Goal: Task Accomplishment & Management: Manage account settings

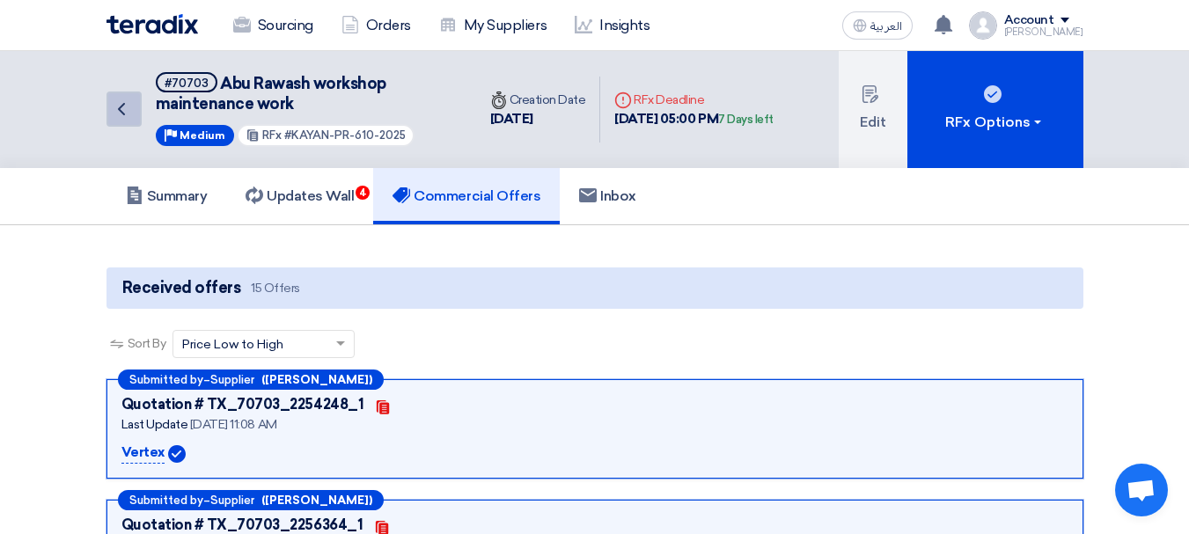
click at [112, 97] on link "Back" at bounding box center [123, 108] width 35 height 35
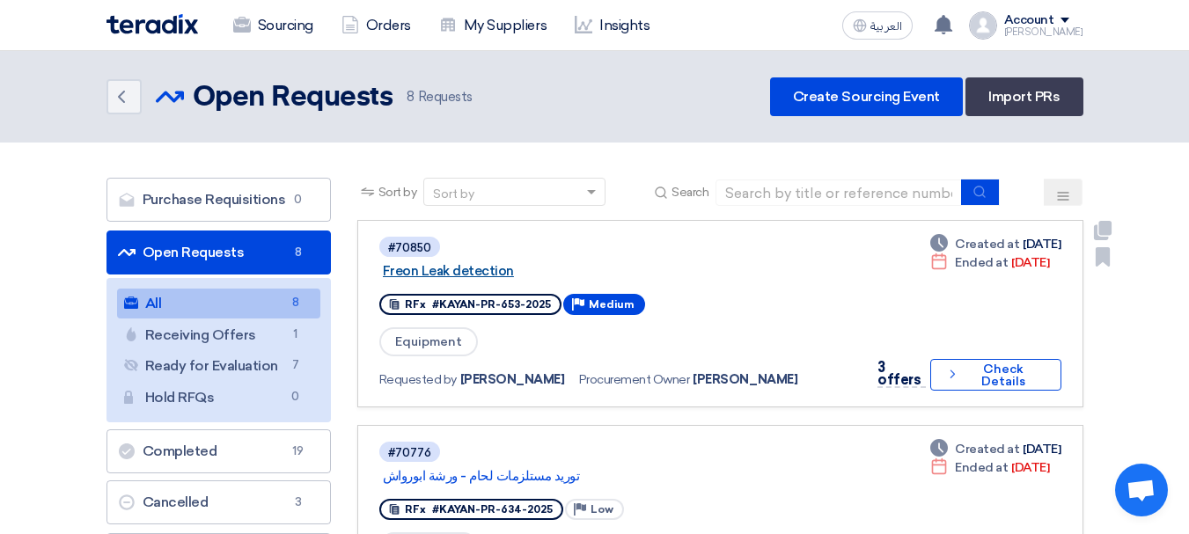
click at [479, 264] on link "Freon Leak detection" at bounding box center [603, 271] width 440 height 16
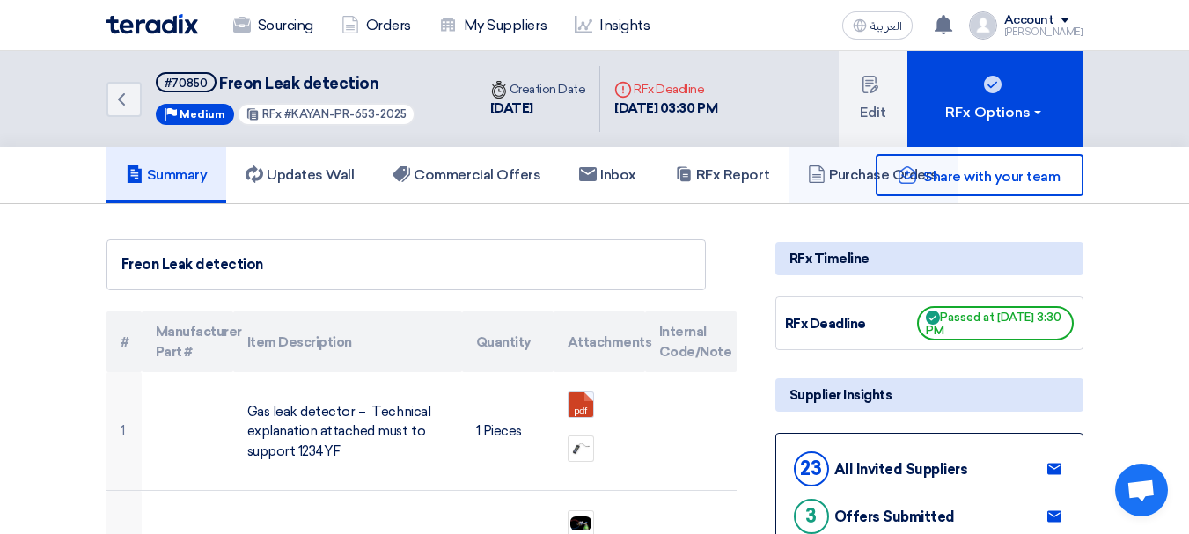
click at [848, 198] on link "Purchase Orders" at bounding box center [872, 175] width 169 height 56
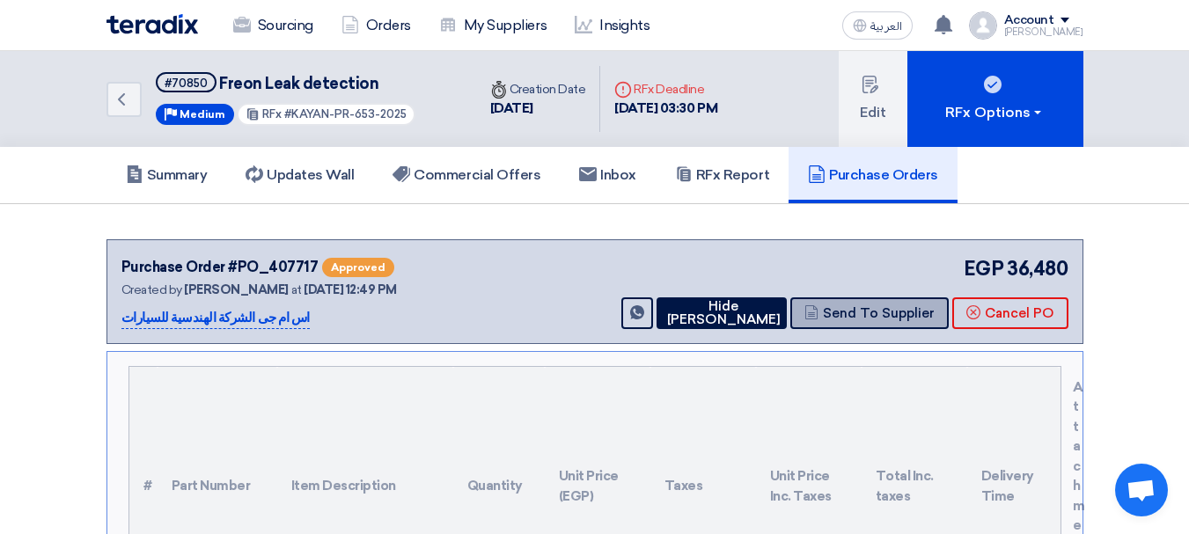
click at [870, 309] on button "Send To Supplier" at bounding box center [869, 313] width 158 height 32
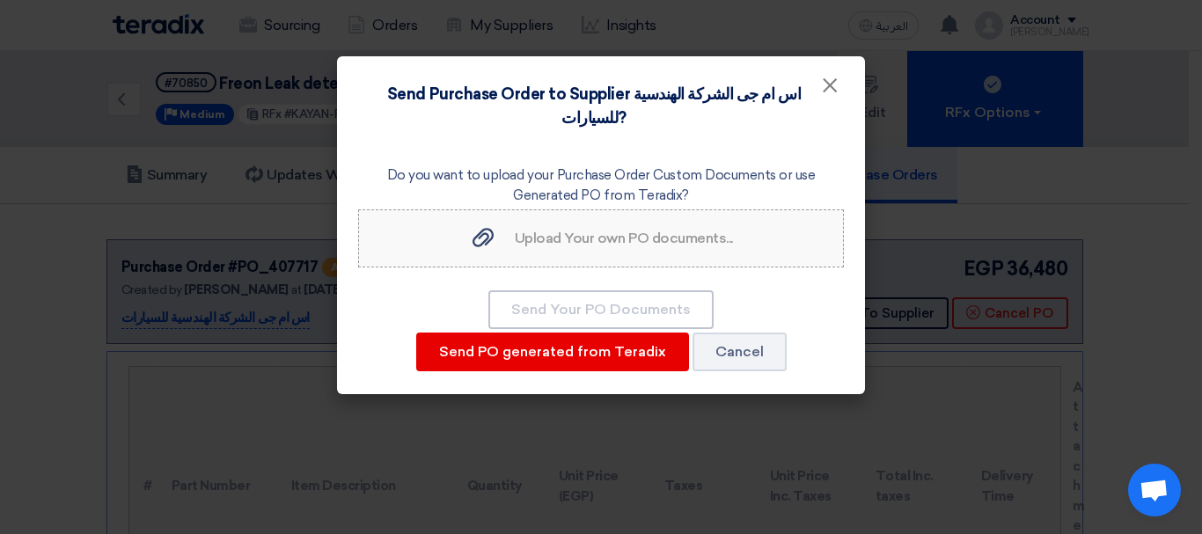
click at [596, 228] on div "Upload Your own PO documents... Upload Your own PO documents..." at bounding box center [601, 238] width 264 height 21
click at [0, 0] on input "Upload Your own PO documents... Upload Your own PO documents..." at bounding box center [0, 0] width 0 height 0
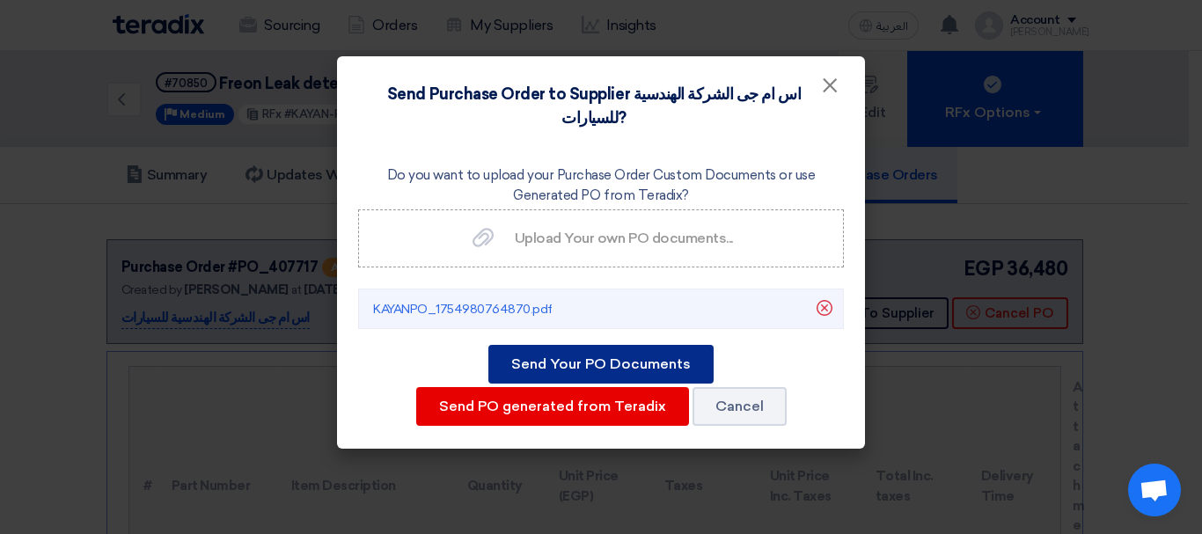
click at [604, 345] on button "Send Your PO Documents" at bounding box center [600, 364] width 225 height 39
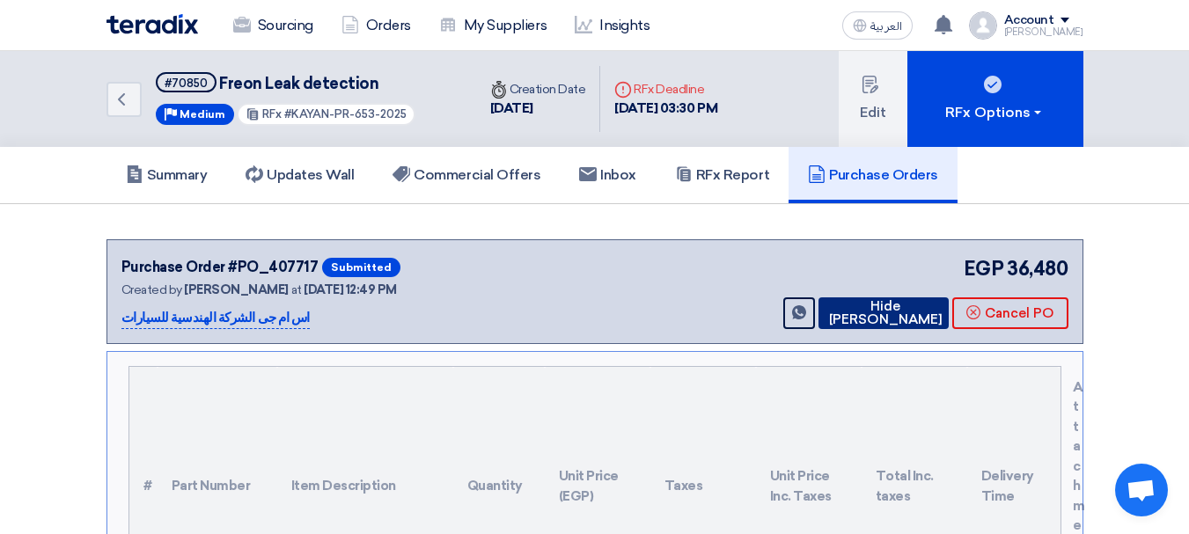
click at [824, 318] on icon at bounding box center [824, 312] width 0 height 14
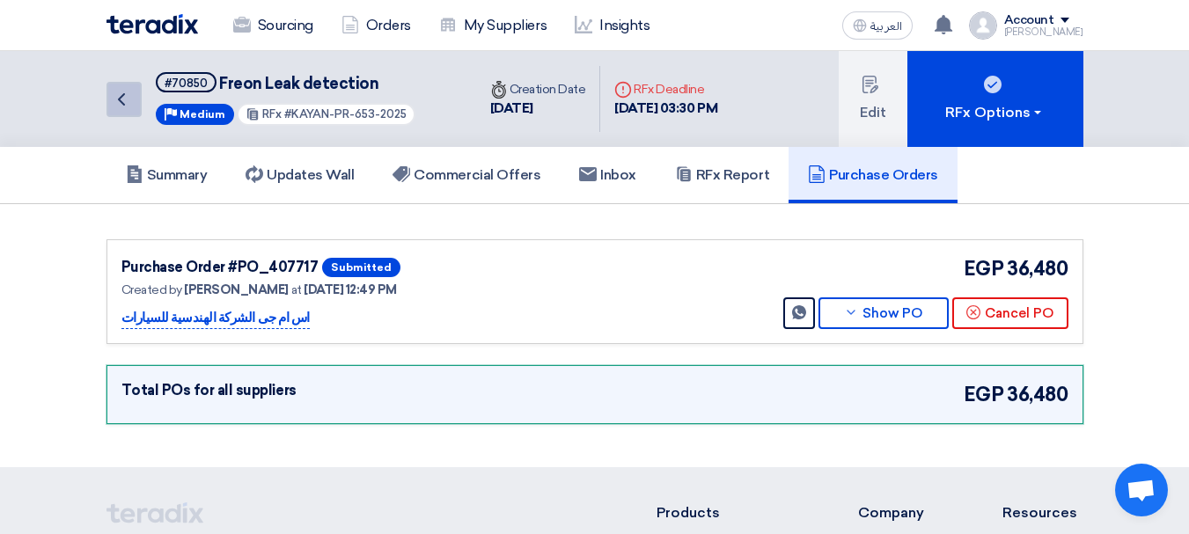
click at [132, 95] on link "Back" at bounding box center [123, 99] width 35 height 35
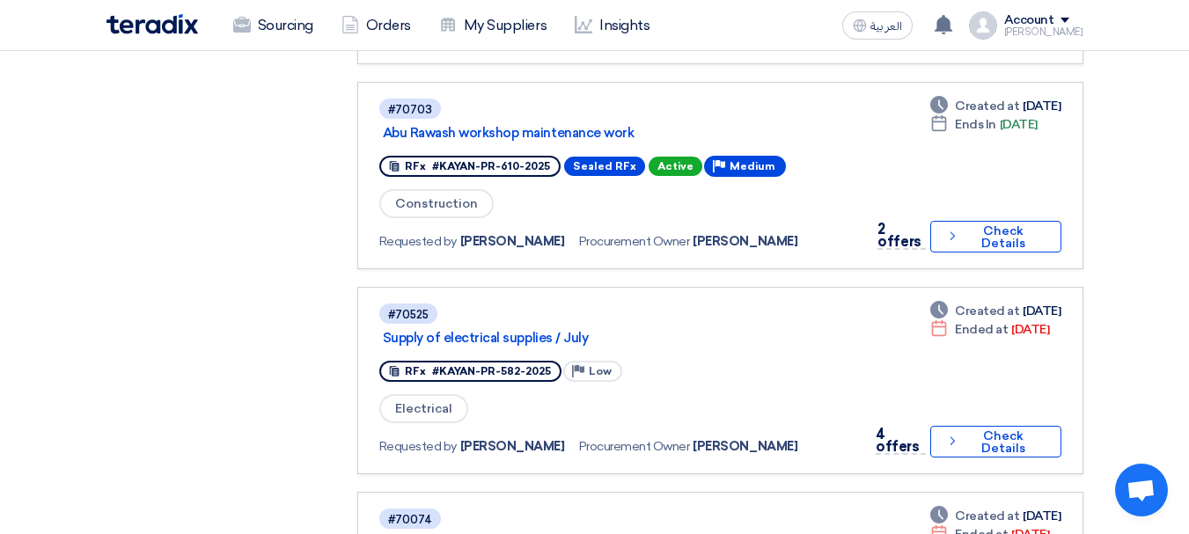
scroll to position [970, 0]
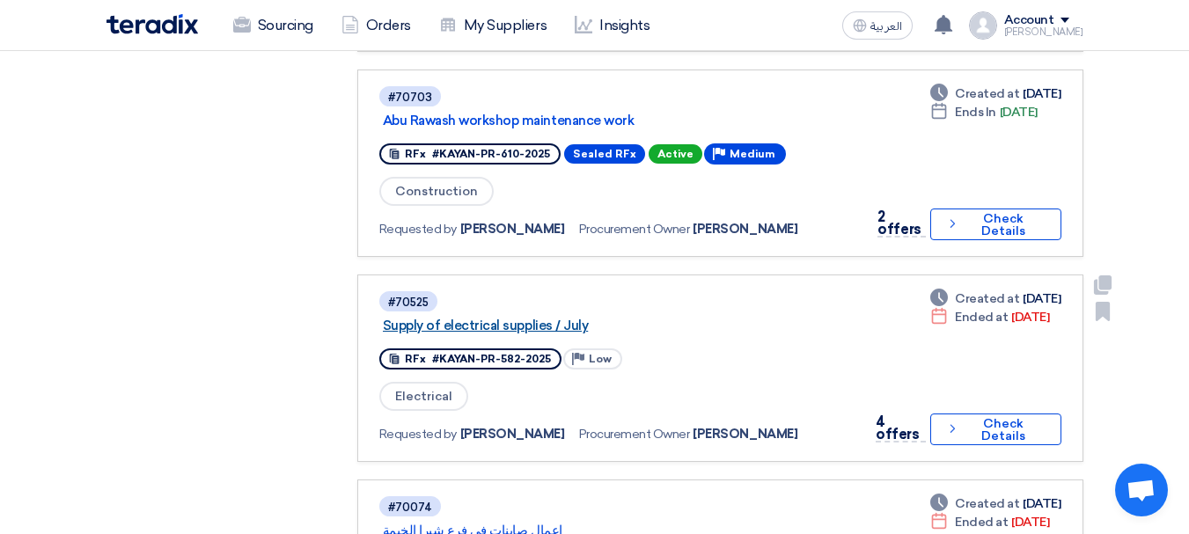
click at [517, 325] on link "Supply of electrical supplies / July" at bounding box center [603, 326] width 440 height 16
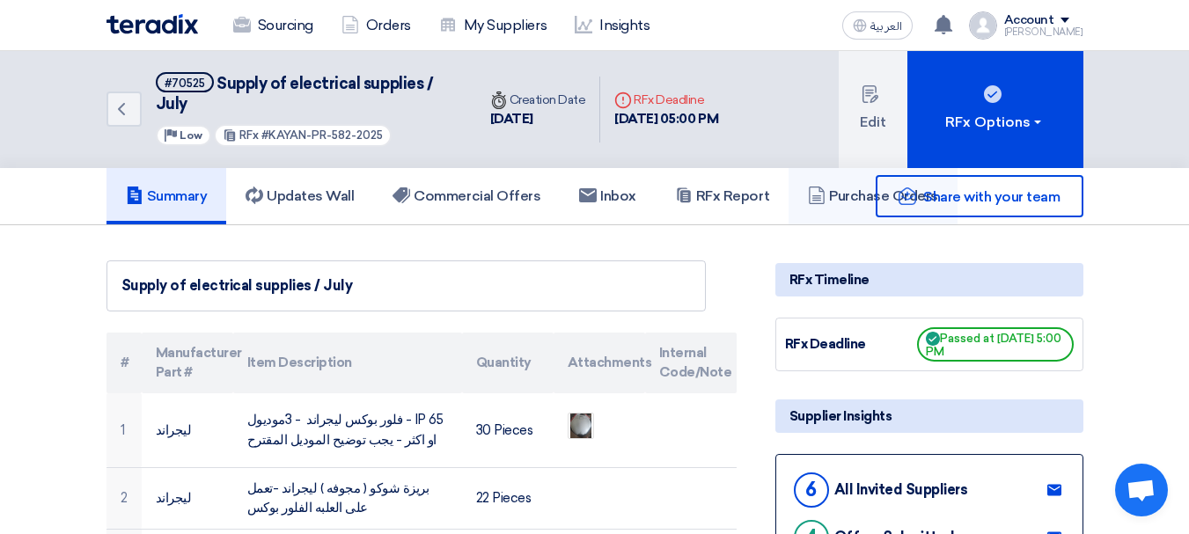
click at [840, 219] on link "Purchase Orders" at bounding box center [872, 196] width 169 height 56
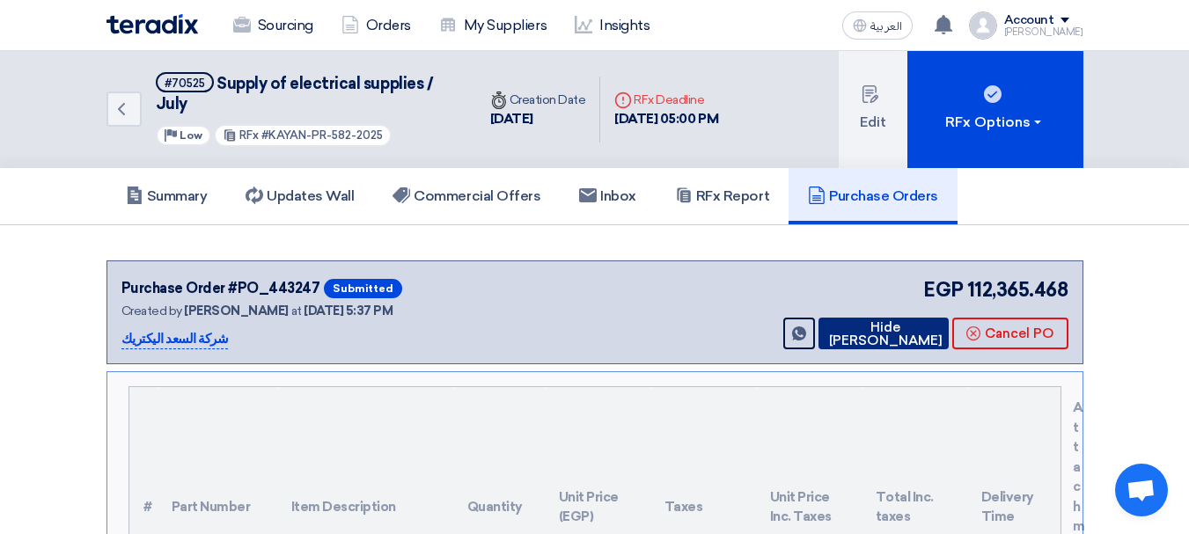
click at [877, 331] on button "Hide [PERSON_NAME]" at bounding box center [883, 334] width 130 height 32
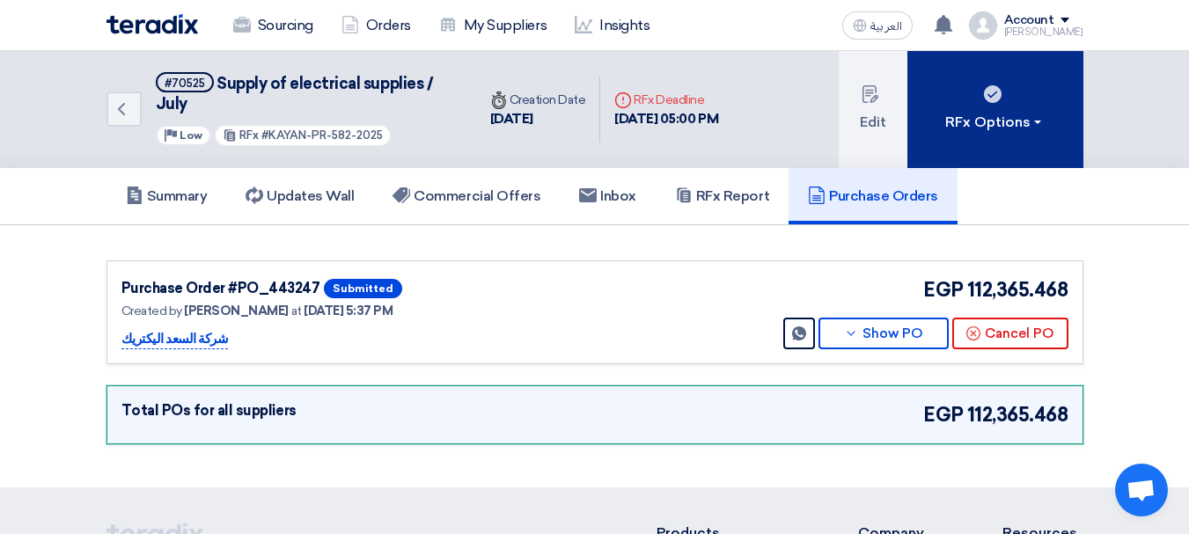
click at [994, 112] on div "RFx Options" at bounding box center [994, 122] width 99 height 21
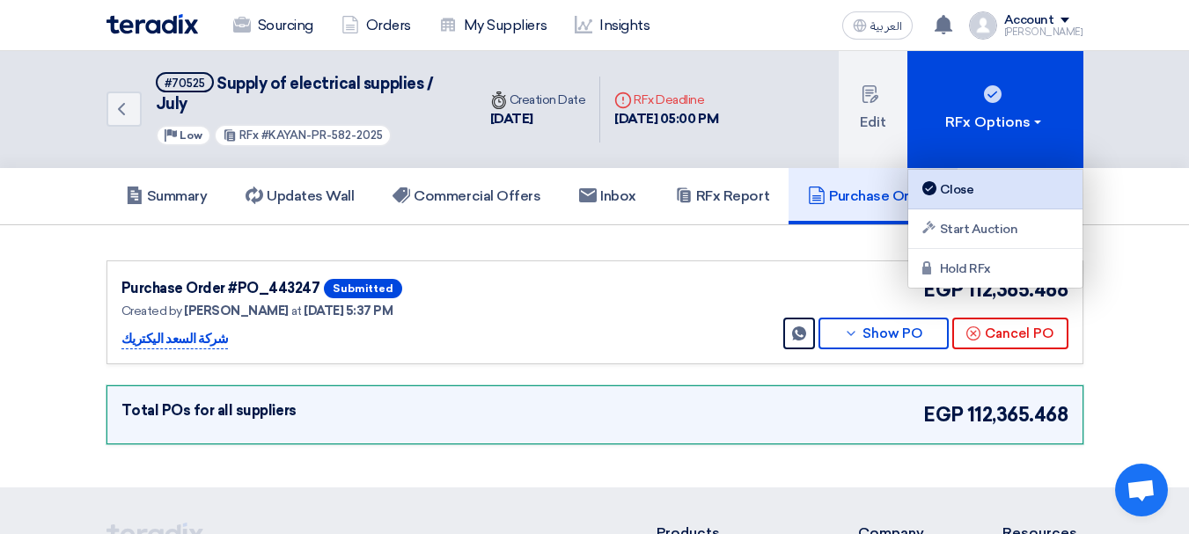
click at [995, 184] on div "Close" at bounding box center [994, 189] width 153 height 21
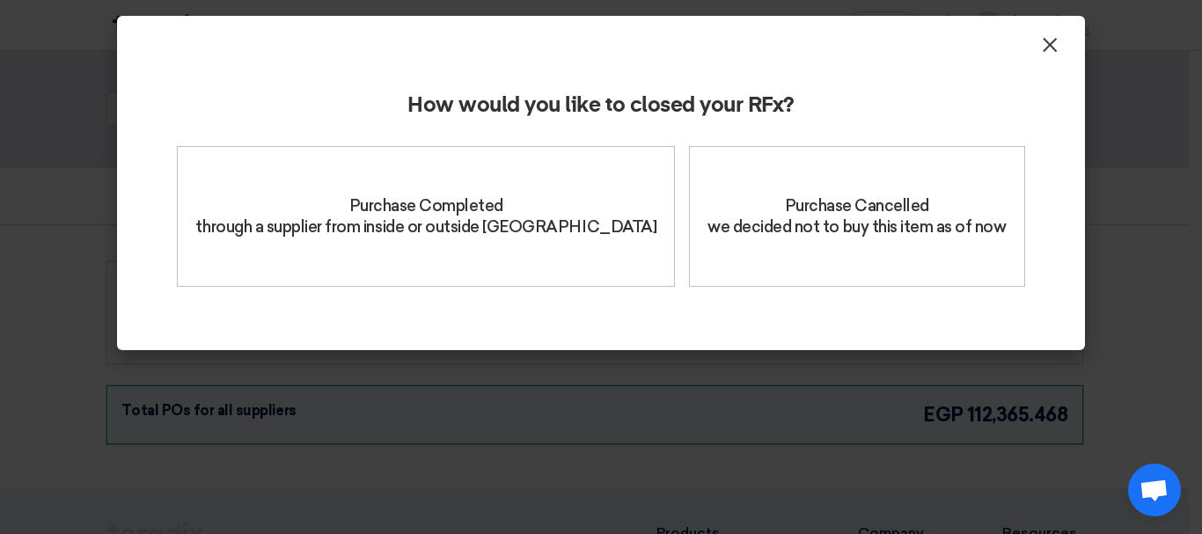
click at [1047, 45] on span "×" at bounding box center [1050, 49] width 18 height 35
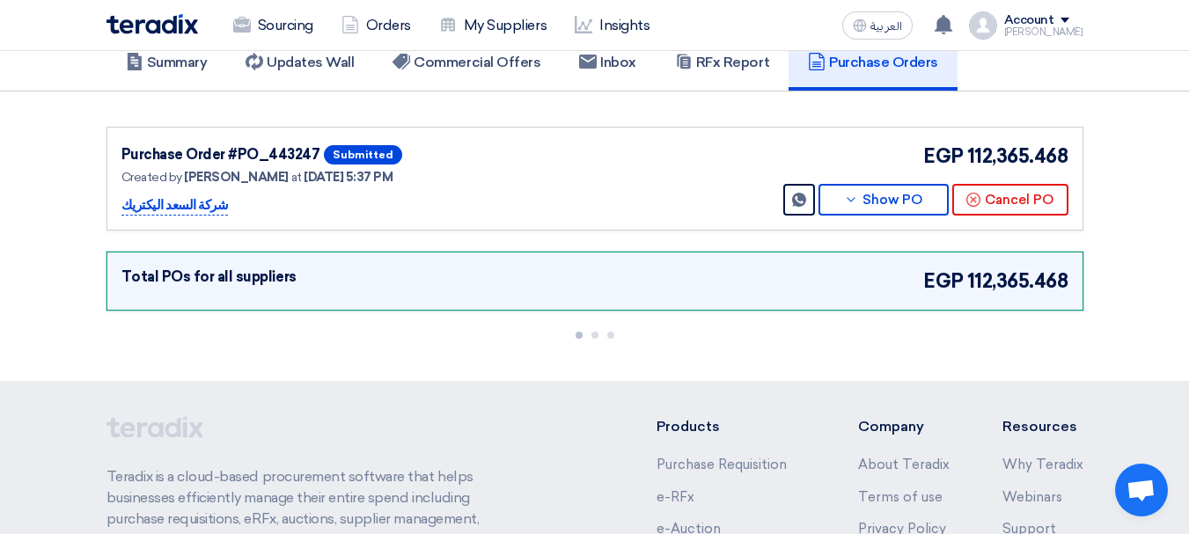
scroll to position [176, 0]
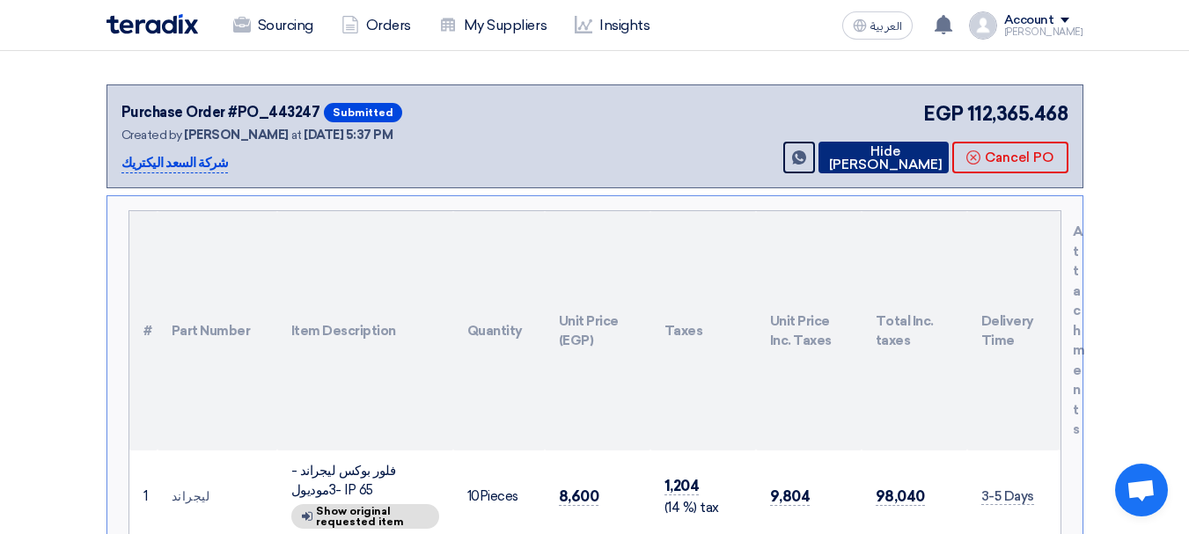
click at [893, 158] on button "Hide [PERSON_NAME]" at bounding box center [883, 158] width 130 height 32
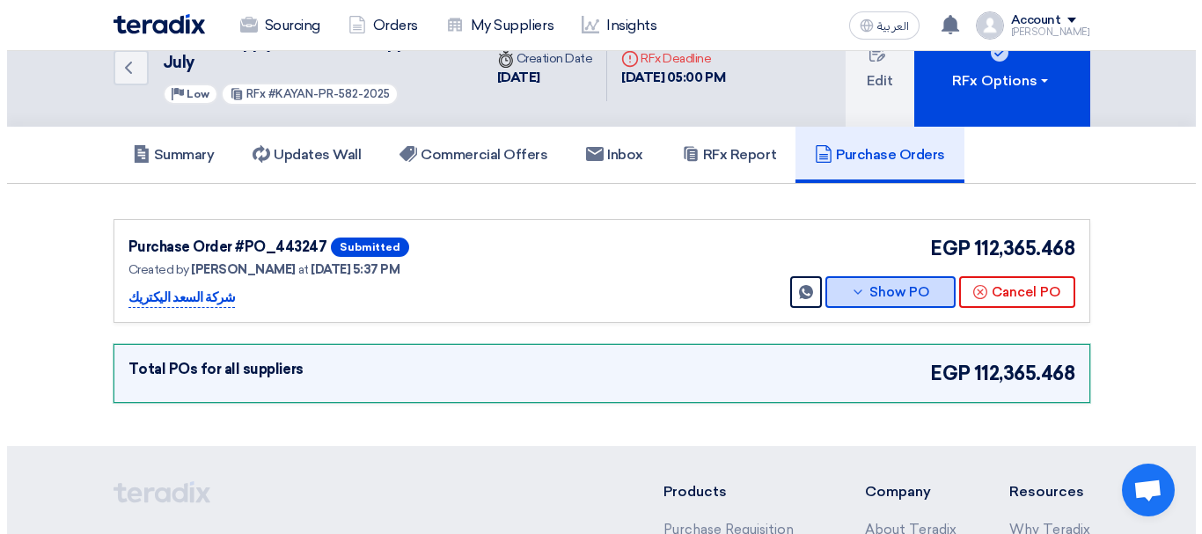
scroll to position [0, 0]
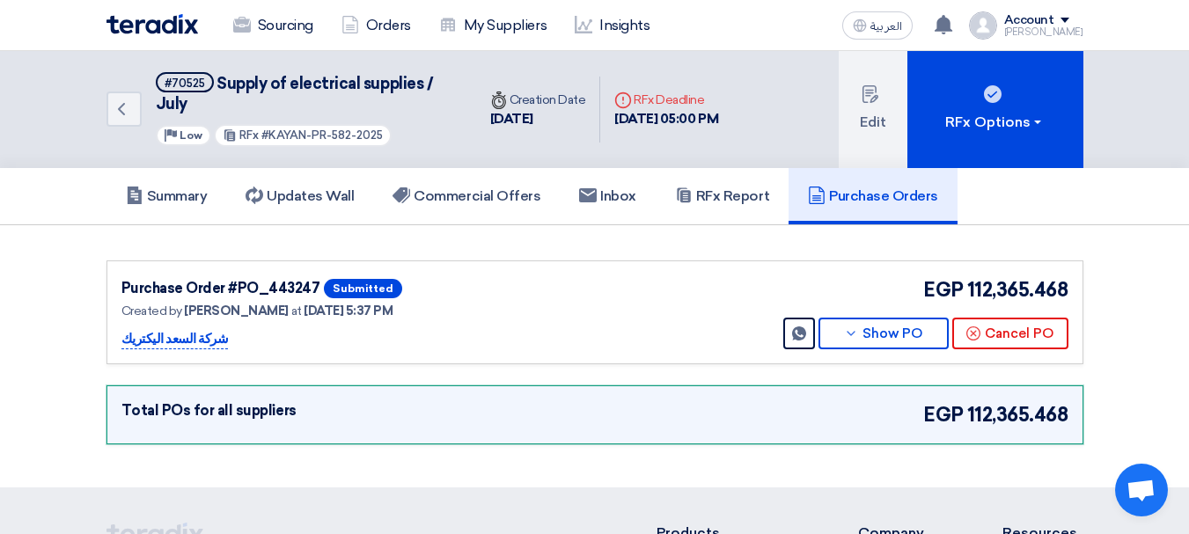
click at [655, 298] on div "Purchase Order #PO_443247 Submitted Created by [PERSON_NAME] at [DATE] 5:37 PM …" at bounding box center [594, 312] width 947 height 75
click at [656, 327] on div "Purchase Order #PO_443247 Submitted Created by [PERSON_NAME] at [DATE] 5:37 PM …" at bounding box center [594, 312] width 947 height 75
click at [662, 385] on div "Total POs for all suppliers EGP 112,365.468" at bounding box center [594, 414] width 976 height 59
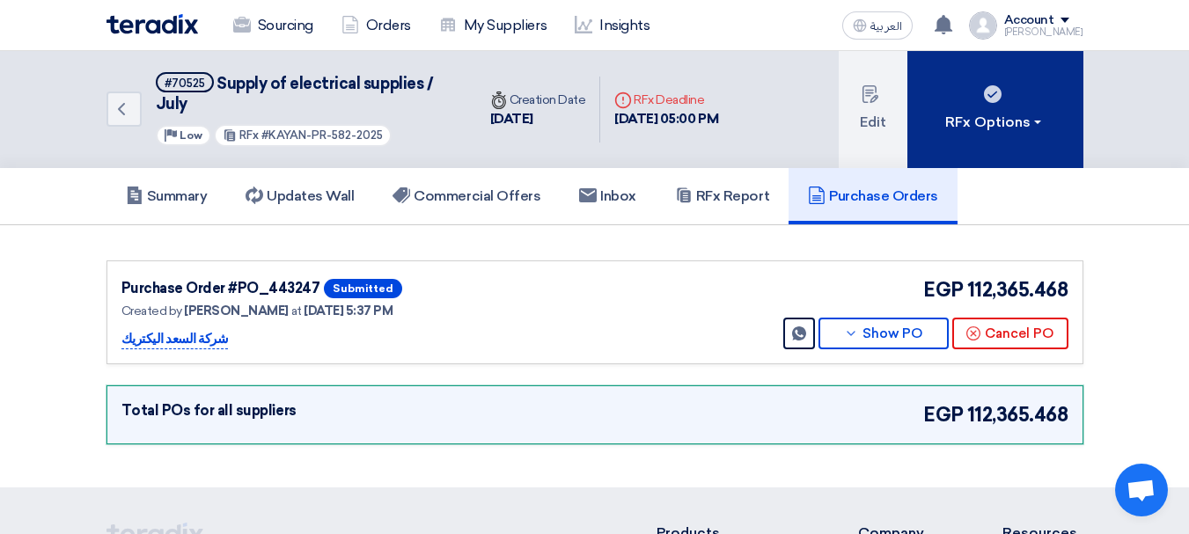
click at [1002, 92] on button "RFx Options" at bounding box center [995, 109] width 176 height 117
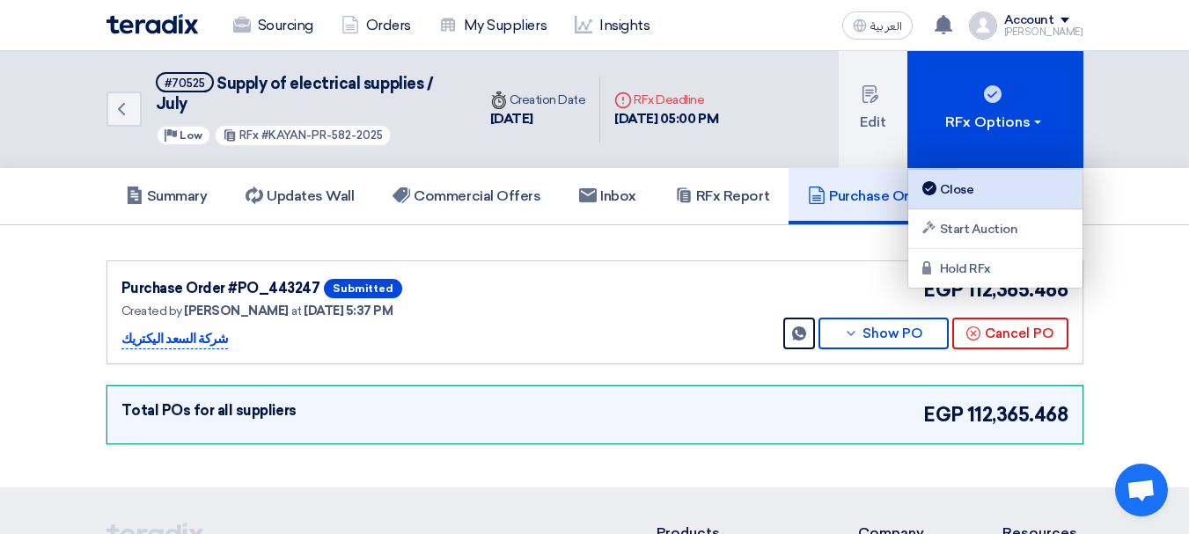
click at [969, 190] on div "Close" at bounding box center [994, 189] width 153 height 21
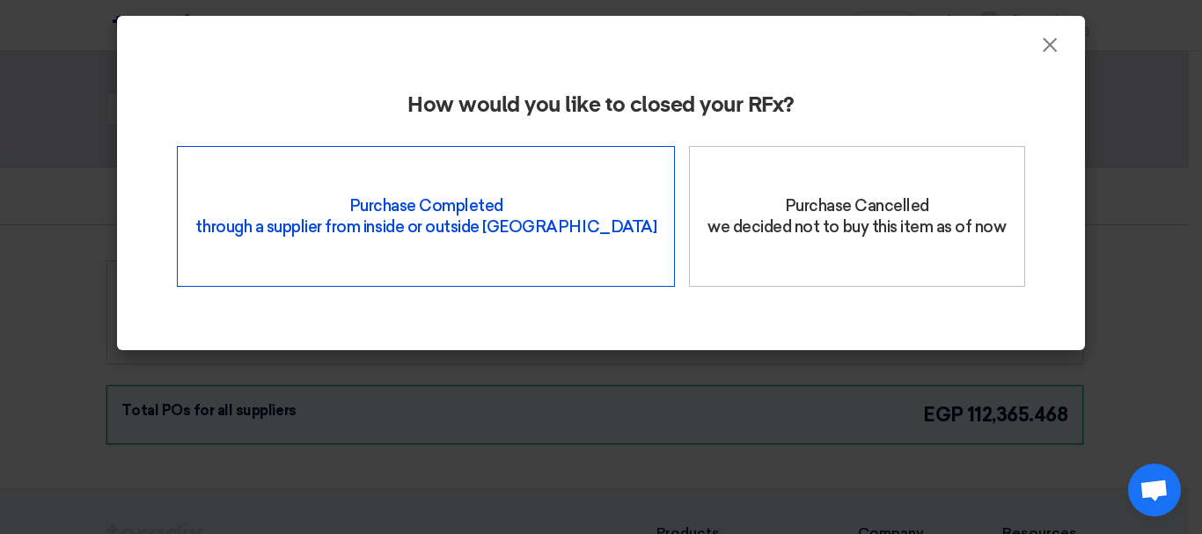
click at [412, 209] on div "Purchase Completed through a supplier from inside or outside Teradix" at bounding box center [426, 216] width 498 height 141
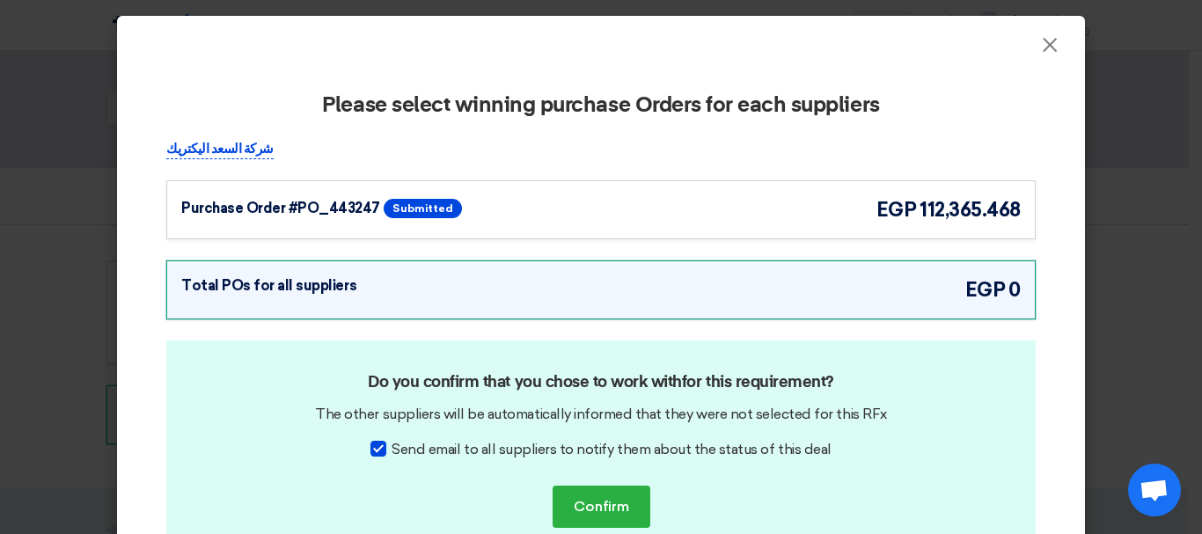
click at [838, 211] on div "Purchase Order #PO_443247 Submitted egp 112,365.468" at bounding box center [600, 209] width 839 height 29
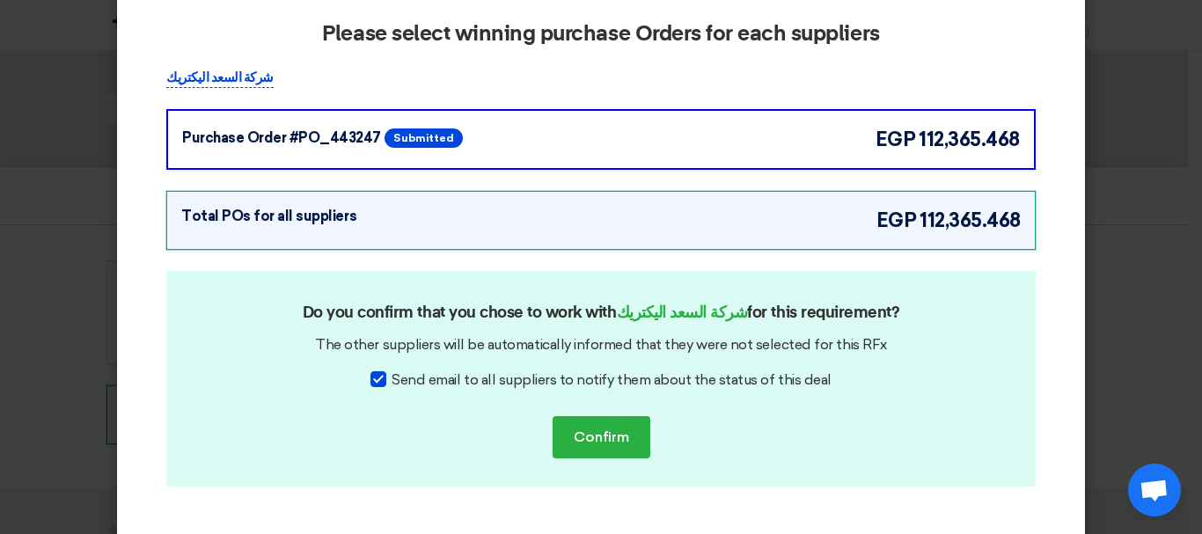
scroll to position [106, 0]
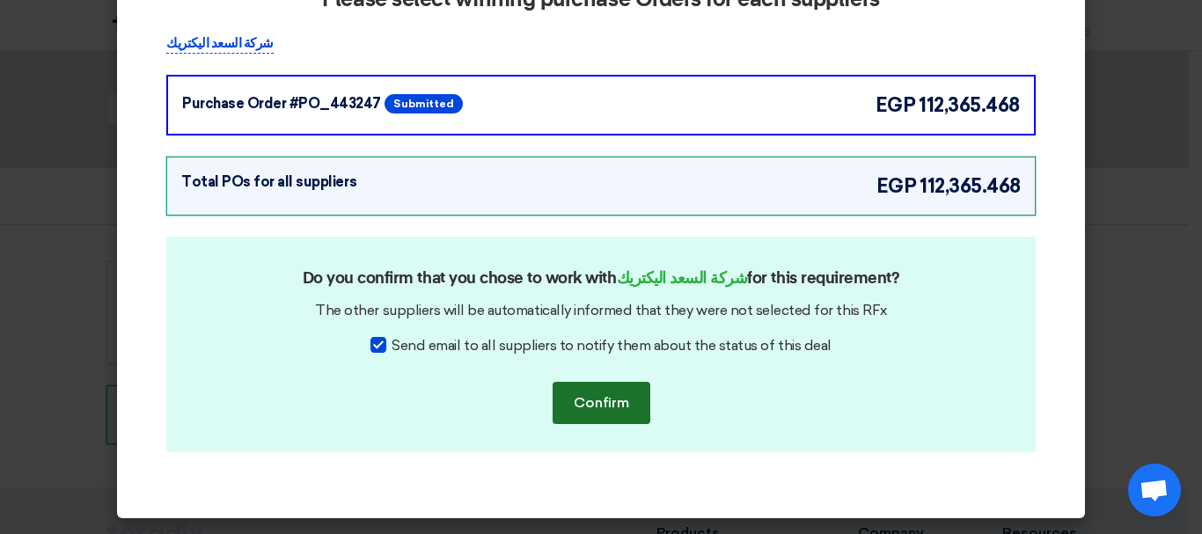
click at [588, 403] on button "Confirm" at bounding box center [601, 403] width 98 height 42
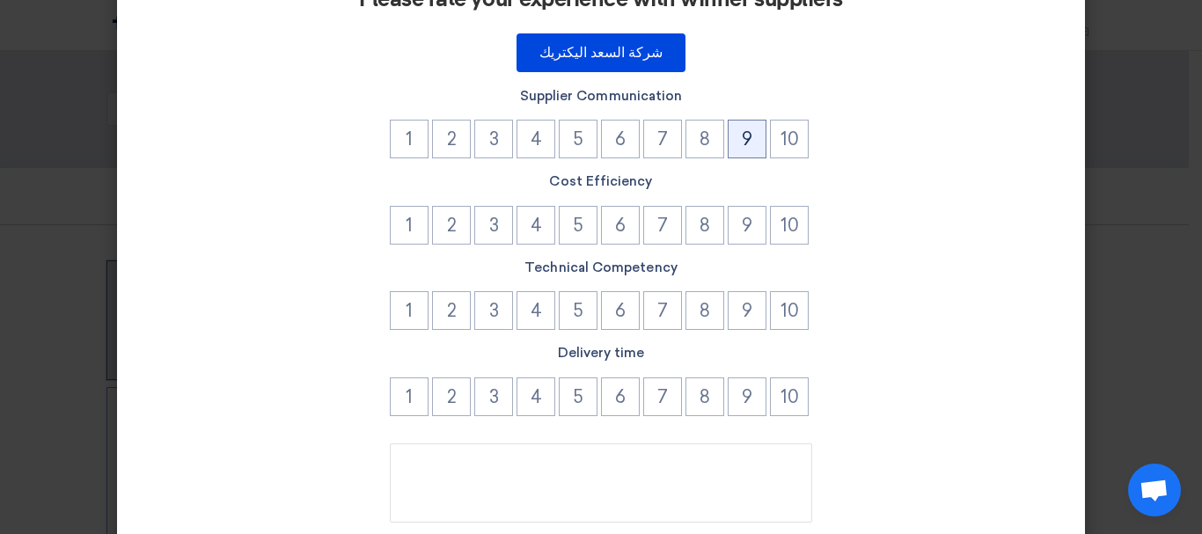
click at [733, 130] on button "9" at bounding box center [747, 139] width 39 height 39
click at [776, 230] on button "10" at bounding box center [789, 225] width 39 height 39
click at [779, 297] on button "10" at bounding box center [789, 310] width 39 height 39
click at [772, 391] on button "10" at bounding box center [789, 396] width 39 height 39
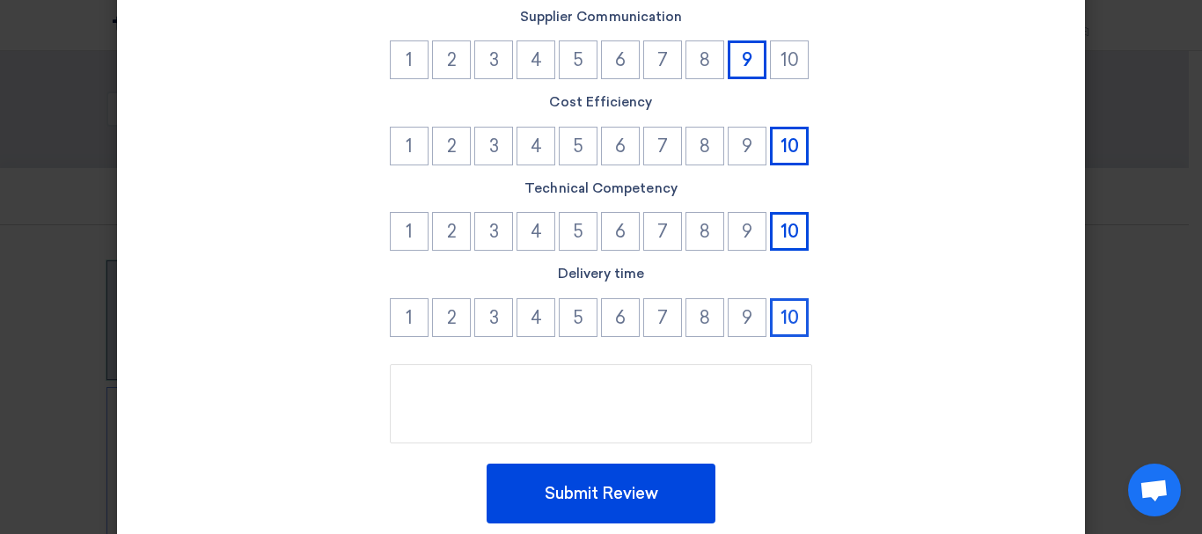
scroll to position [245, 0]
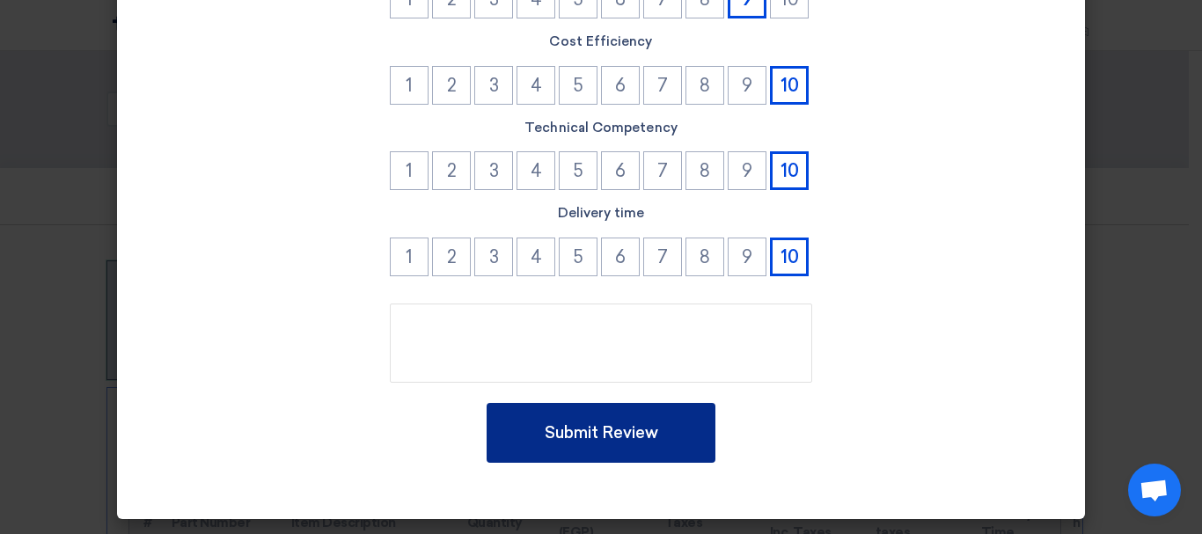
click at [640, 426] on button "Submit Review" at bounding box center [600, 433] width 229 height 60
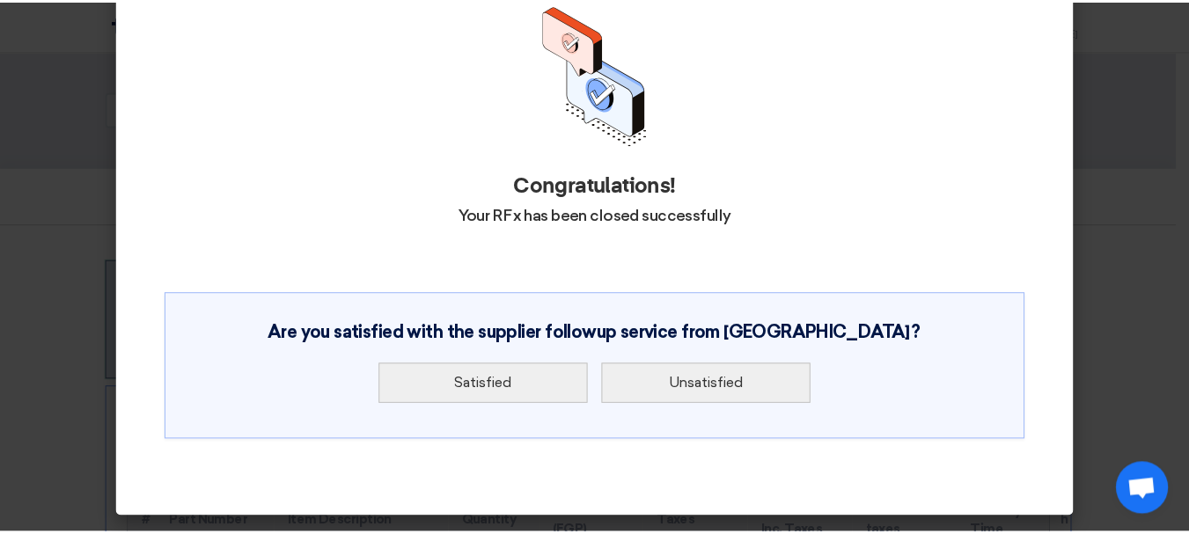
scroll to position [0, 0]
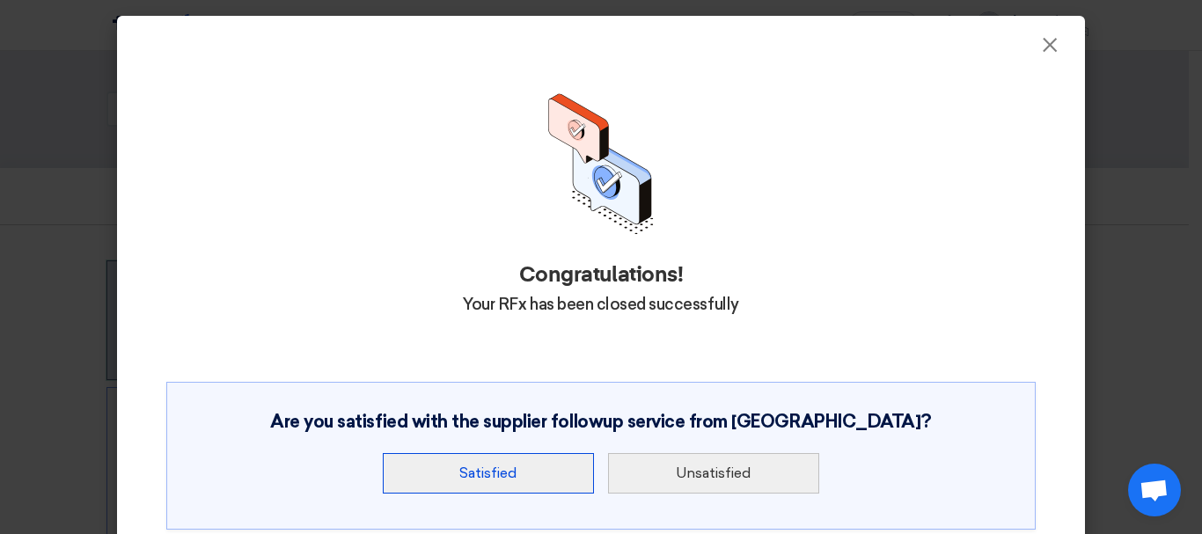
click at [479, 477] on button "Satisfied" at bounding box center [488, 473] width 211 height 40
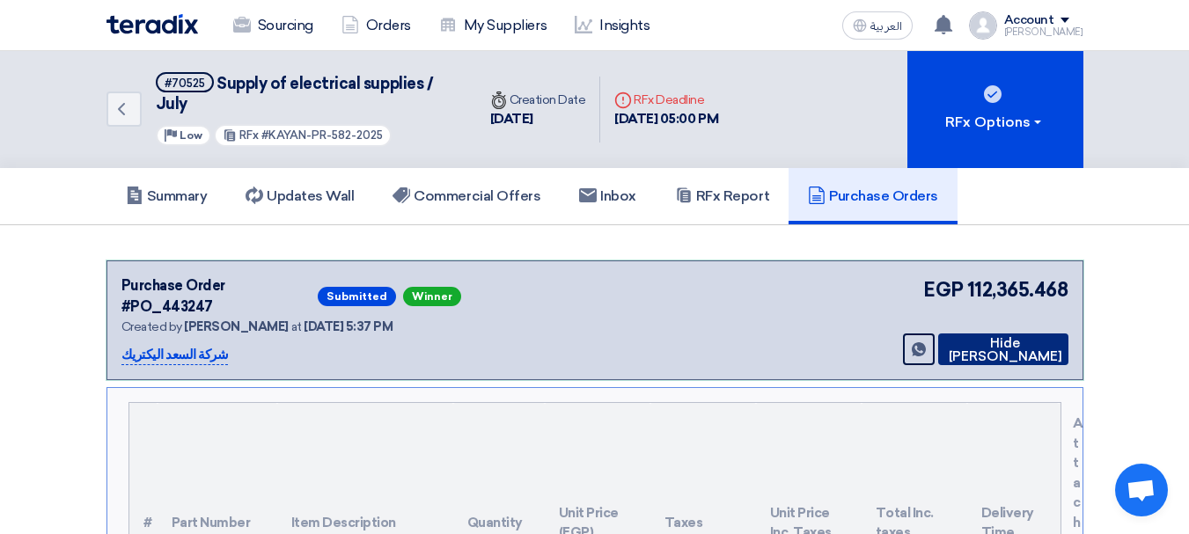
click at [996, 333] on button "Hide [PERSON_NAME]" at bounding box center [1003, 349] width 130 height 32
click at [944, 342] on icon at bounding box center [944, 349] width 0 height 14
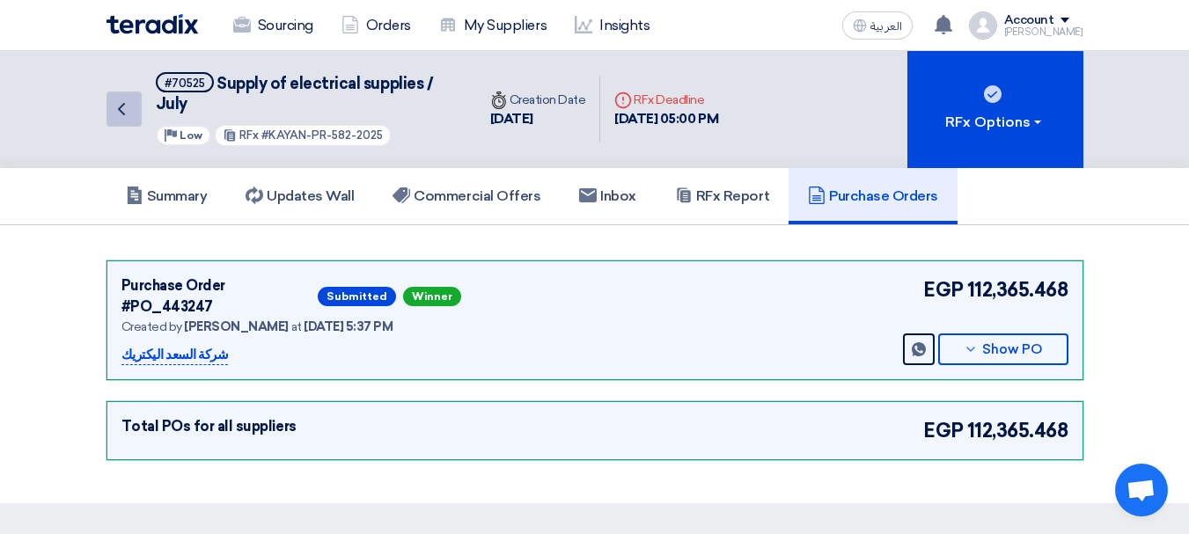
click at [121, 111] on use at bounding box center [121, 109] width 7 height 12
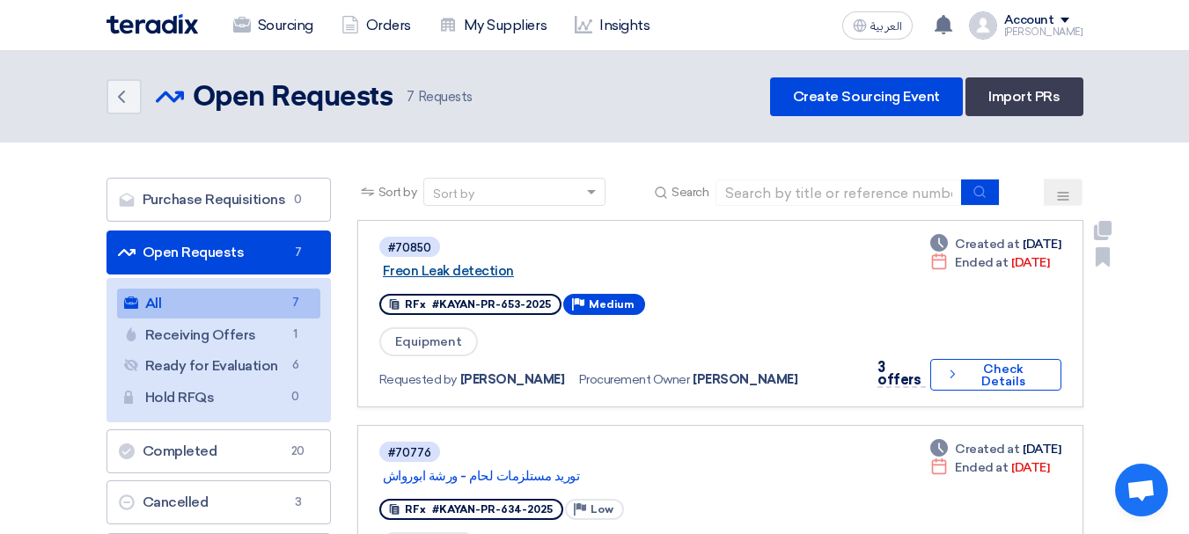
click at [475, 266] on link "Freon Leak detection" at bounding box center [603, 271] width 440 height 16
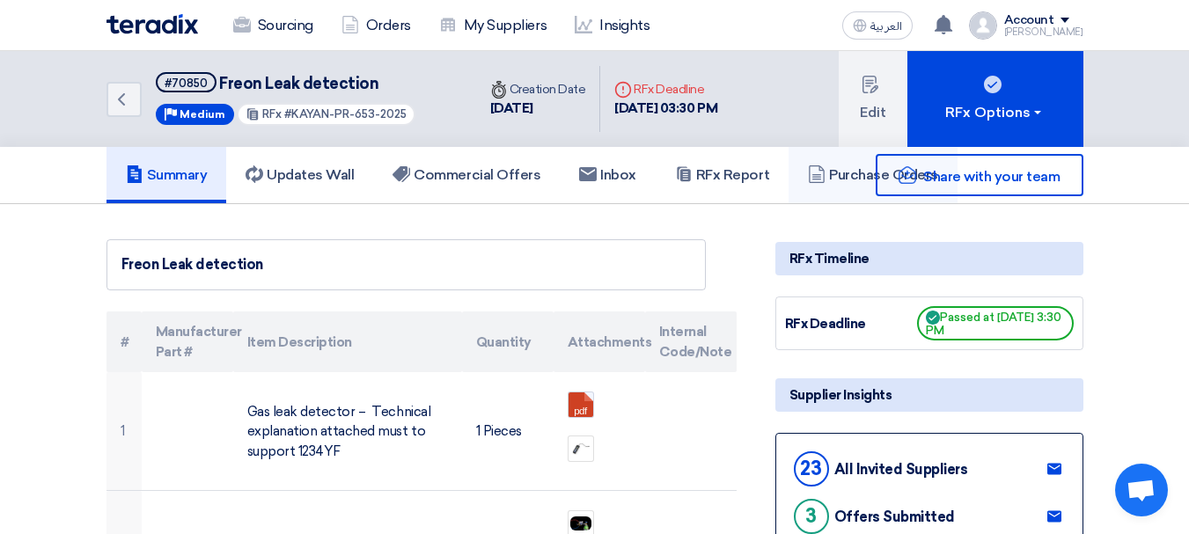
click at [864, 199] on link "Purchase Orders" at bounding box center [872, 175] width 169 height 56
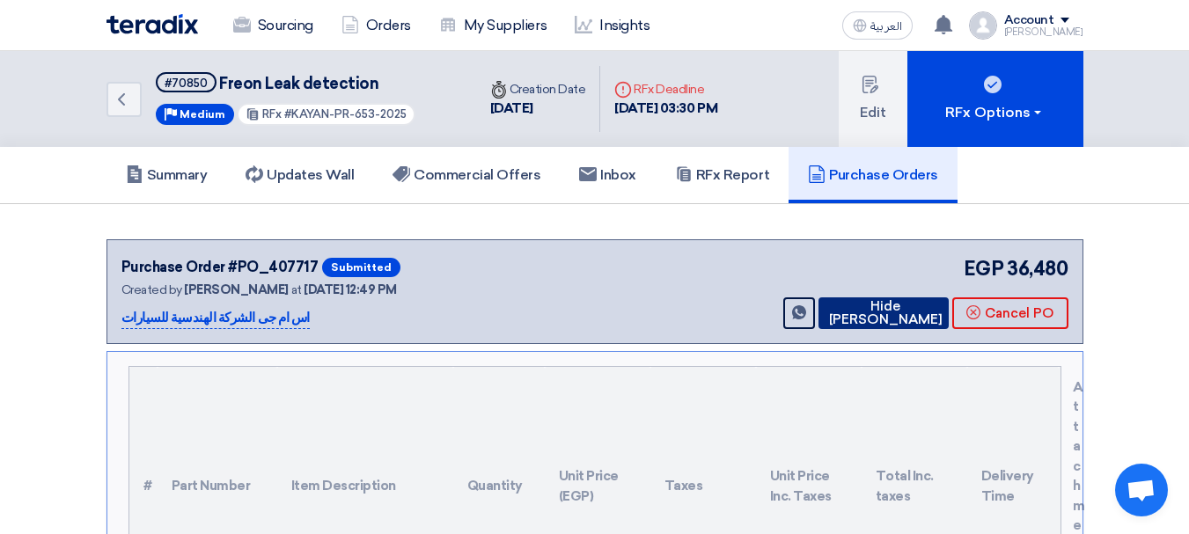
click at [824, 311] on icon at bounding box center [824, 312] width 0 height 14
